Goal: Find specific page/section: Find specific page/section

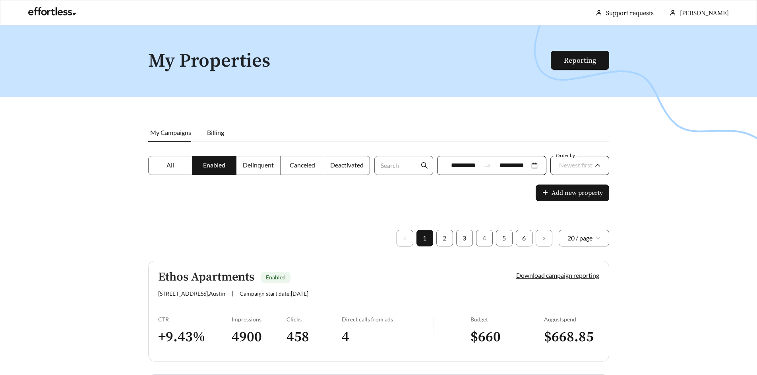
click at [574, 165] on span "Newest first" at bounding box center [575, 165] width 33 height 8
click at [563, 206] on div "A-Z" at bounding box center [579, 210] width 42 height 9
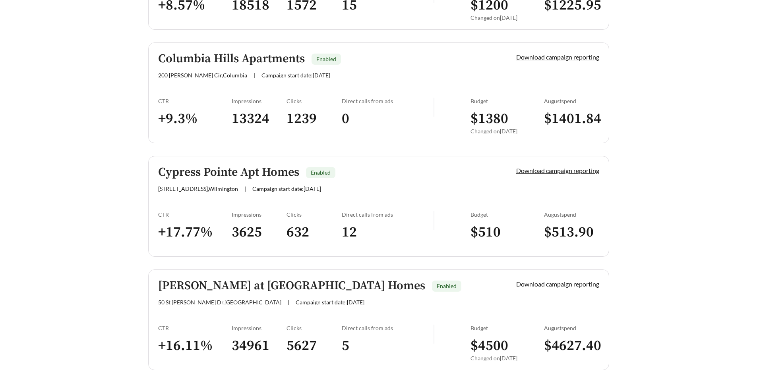
scroll to position [2217, 0]
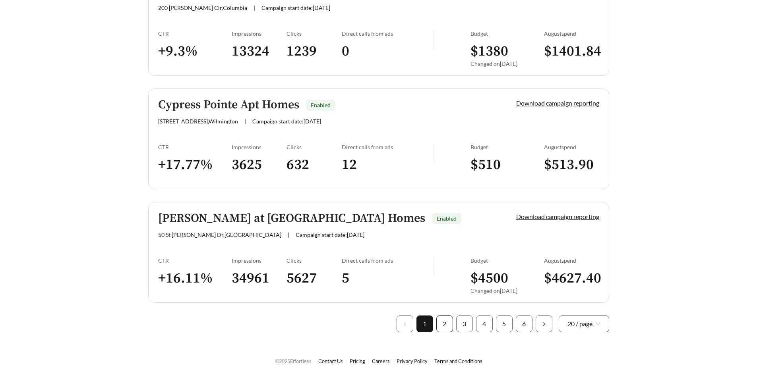
click at [441, 326] on link "2" at bounding box center [444, 324] width 16 height 16
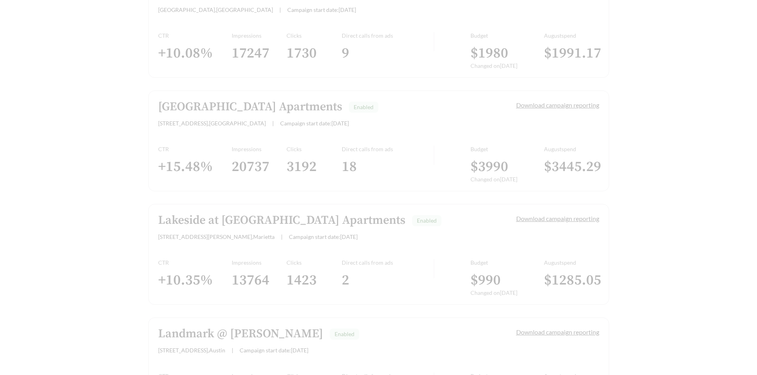
scroll to position [2217, 0]
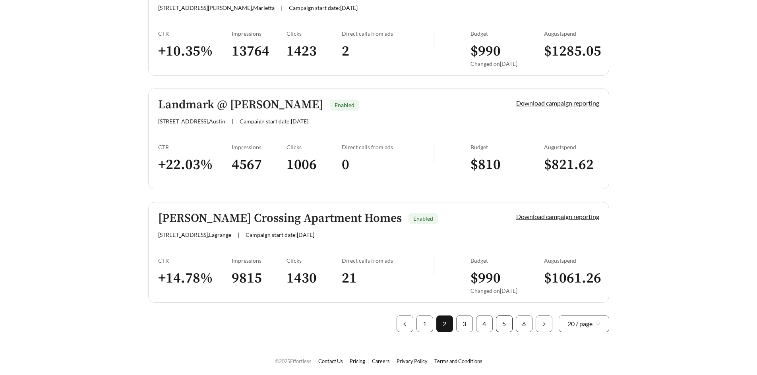
click at [506, 324] on link "5" at bounding box center [504, 324] width 16 height 16
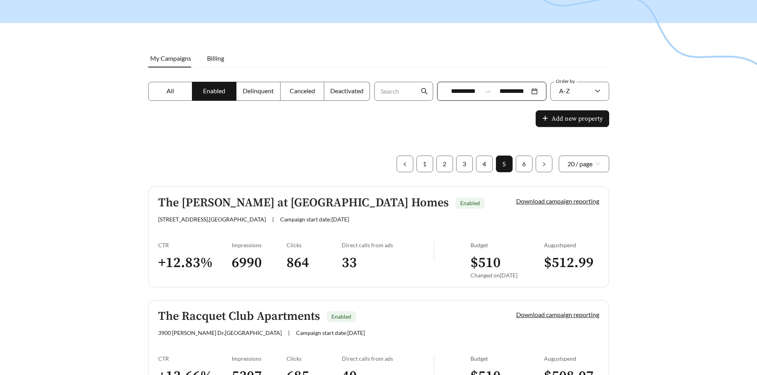
scroll to position [72, 0]
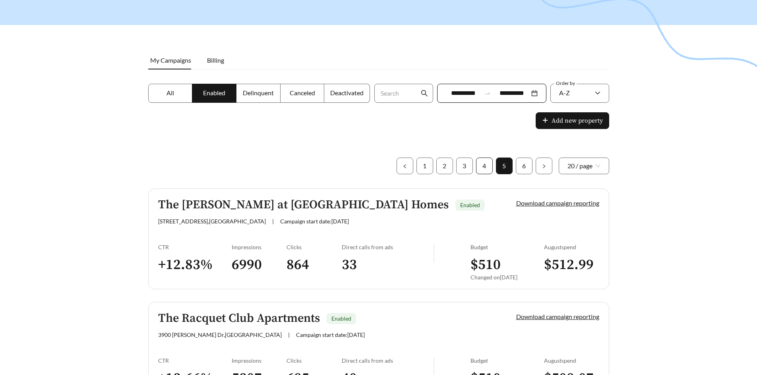
click at [480, 166] on link "4" at bounding box center [484, 166] width 16 height 16
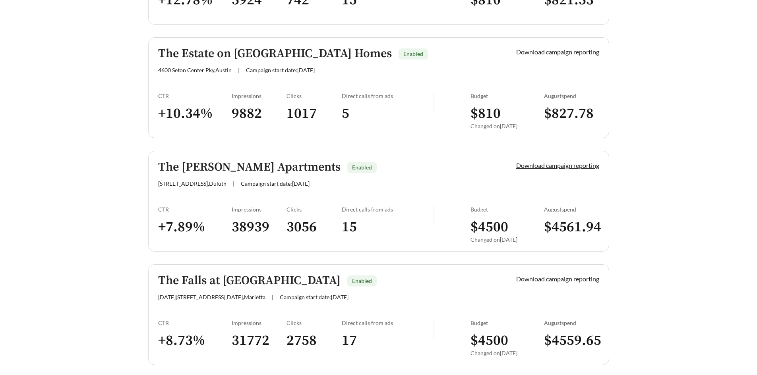
scroll to position [1581, 0]
